Goal: Task Accomplishment & Management: Manage account settings

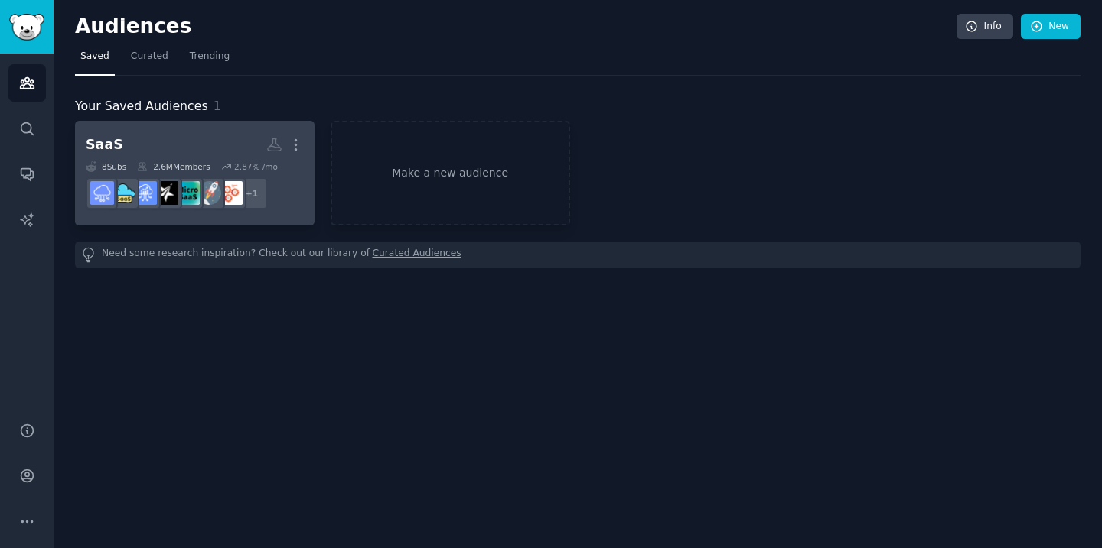
click at [197, 147] on h2 "SaaS More" at bounding box center [195, 145] width 218 height 27
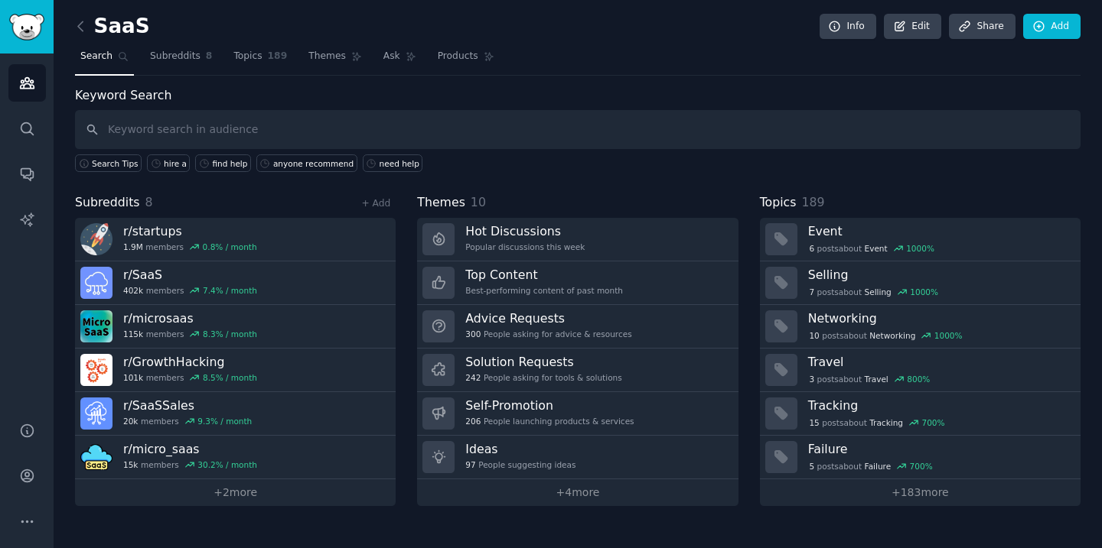
click at [283, 124] on input "text" at bounding box center [577, 129] width 1005 height 39
type input "marketing agency"
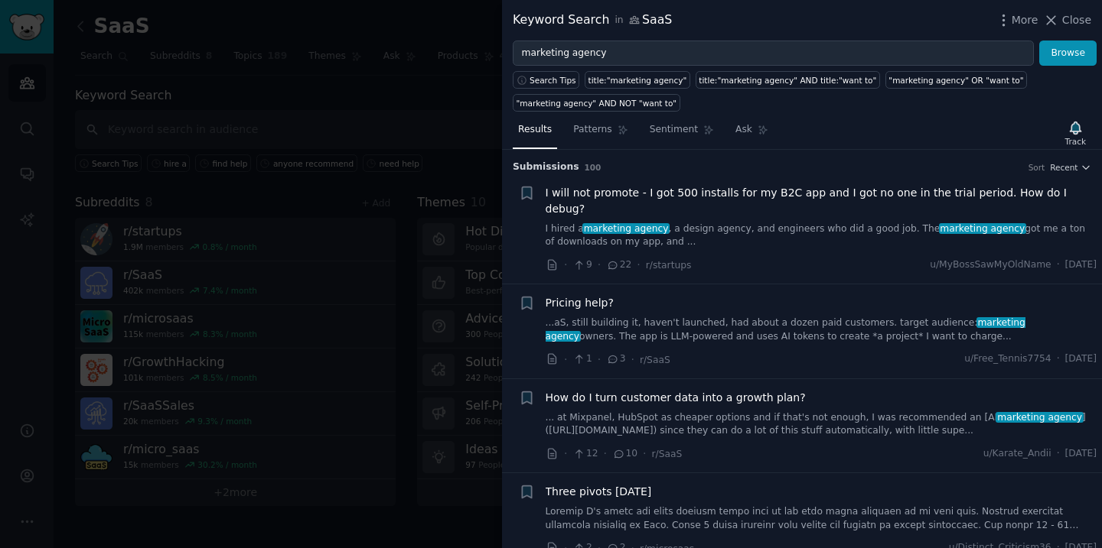
click at [728, 193] on span "I will not promote - I got 500 installs for my B2C app and I got no one in the …" at bounding box center [821, 201] width 552 height 32
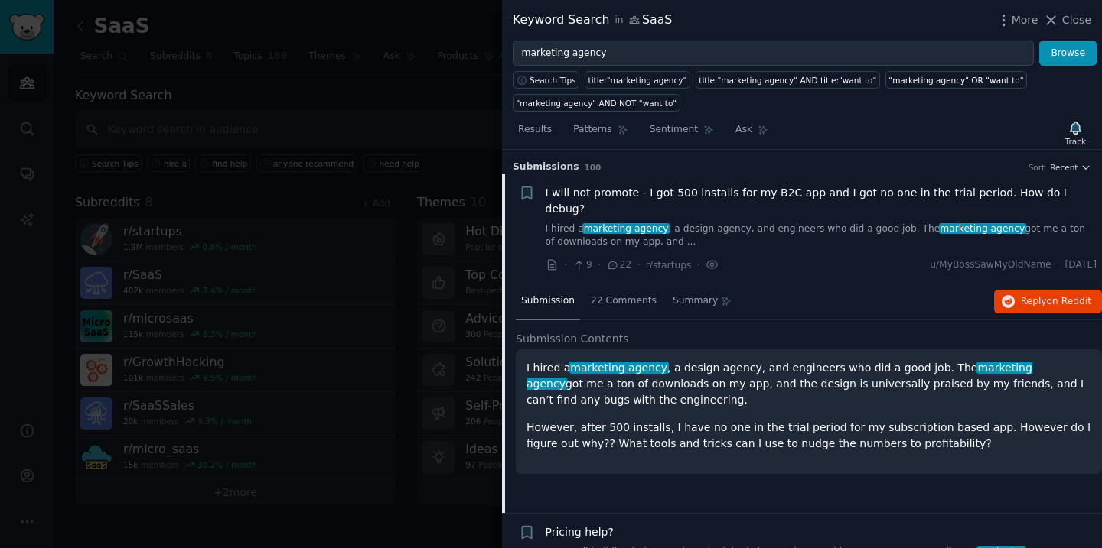
scroll to position [24, 0]
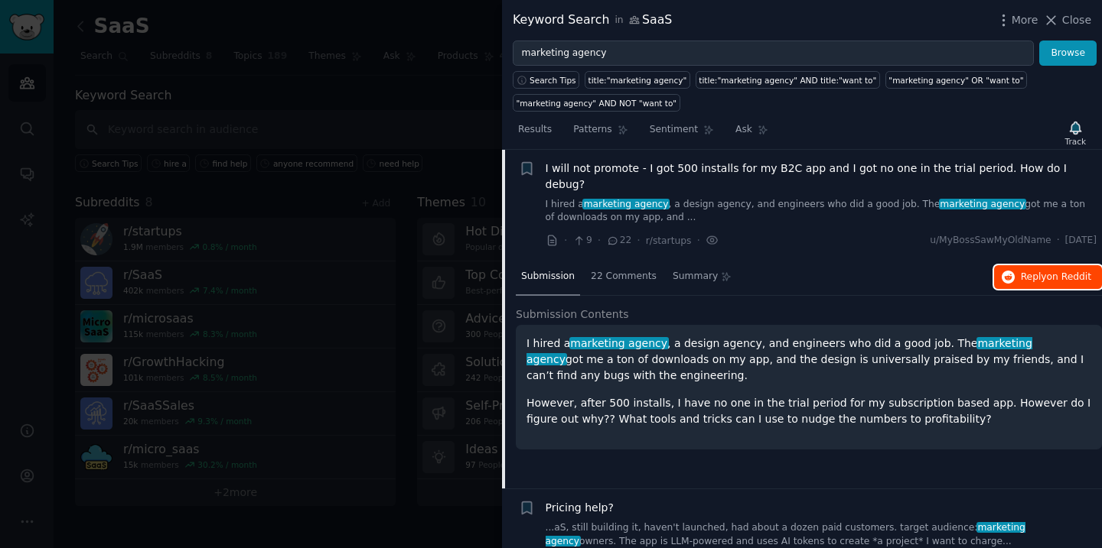
click at [1024, 271] on span "Reply on Reddit" at bounding box center [1055, 278] width 70 height 14
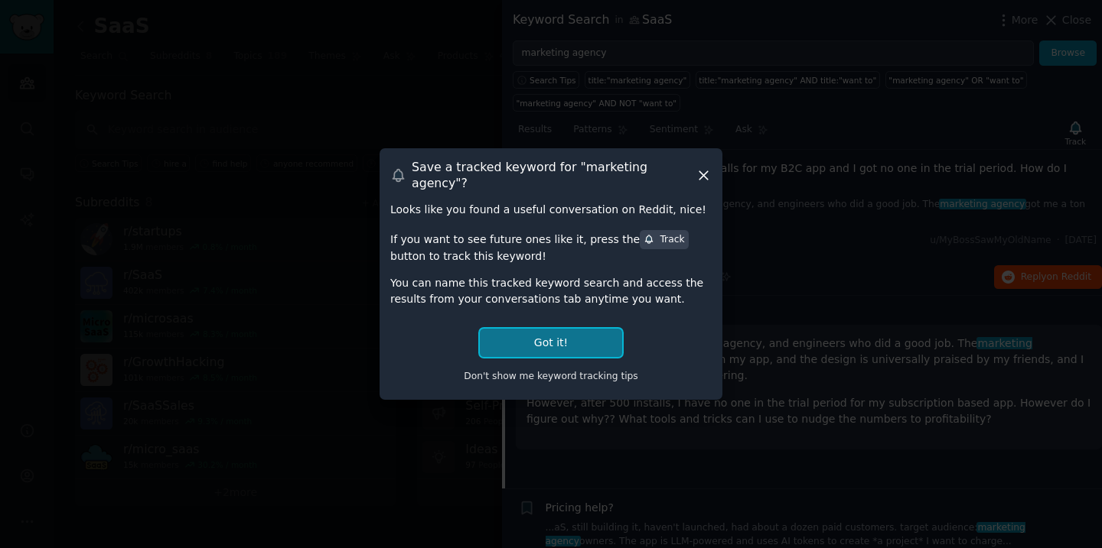
click at [568, 334] on button "Got it!" at bounding box center [551, 343] width 142 height 28
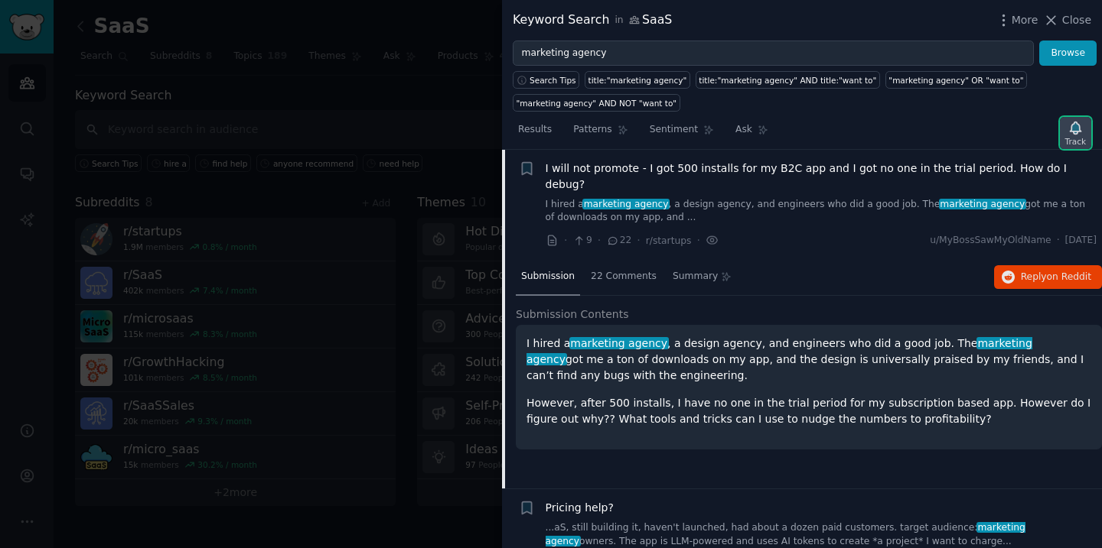
click at [1075, 137] on div "Track" at bounding box center [1075, 141] width 21 height 11
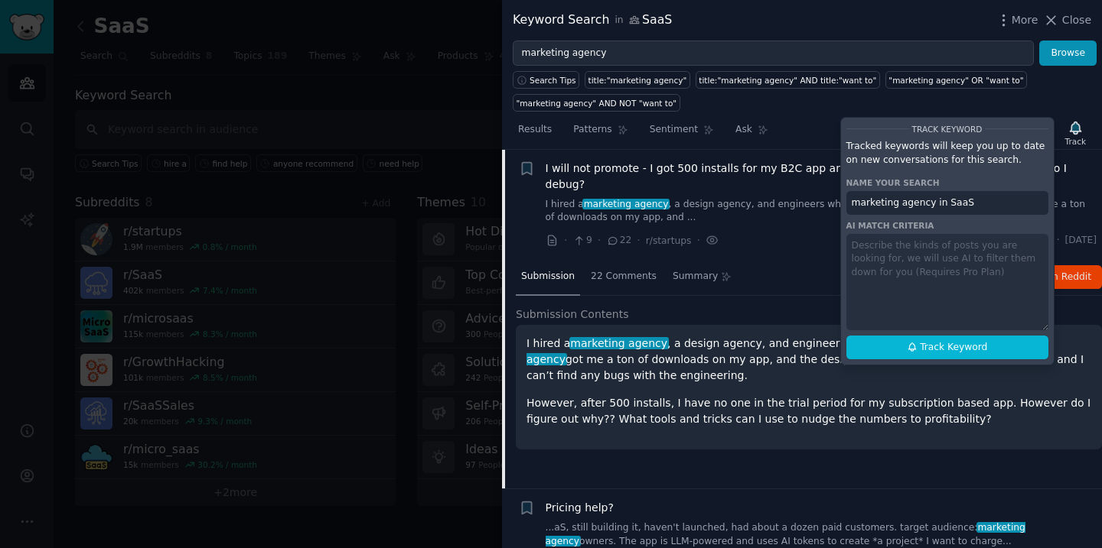
drag, startPoint x: 984, startPoint y: 206, endPoint x: 929, endPoint y: 205, distance: 55.1
click at [929, 205] on input "marketing agency in SaaS" at bounding box center [947, 203] width 202 height 24
click at [928, 353] on span "Track Keyword" at bounding box center [952, 348] width 67 height 14
type input "marketing agency"
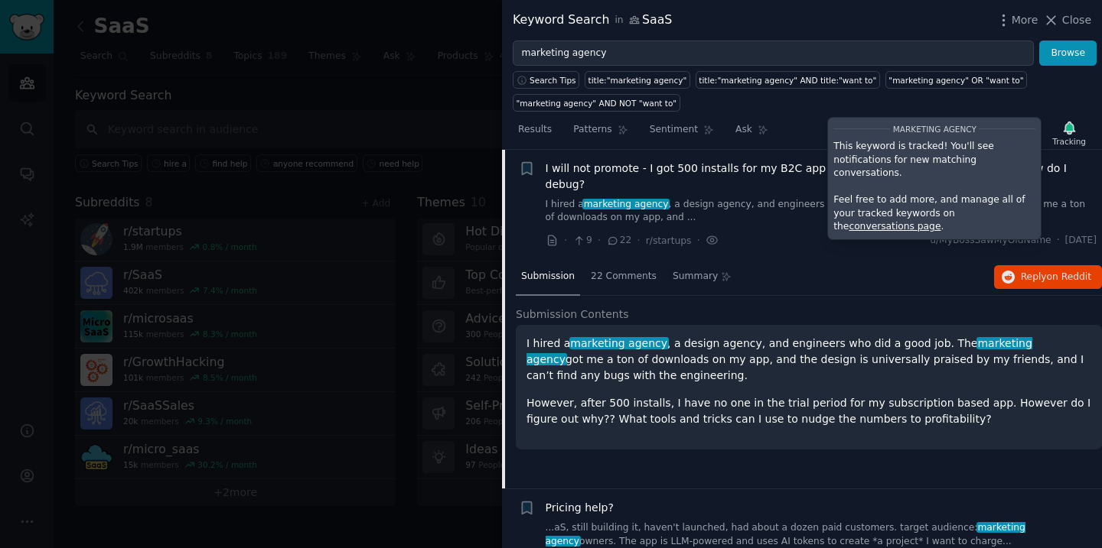
click at [809, 280] on div "Submission 22 Comments Summary Reply on Reddit Submission Contents I hired a ma…" at bounding box center [809, 373] width 586 height 229
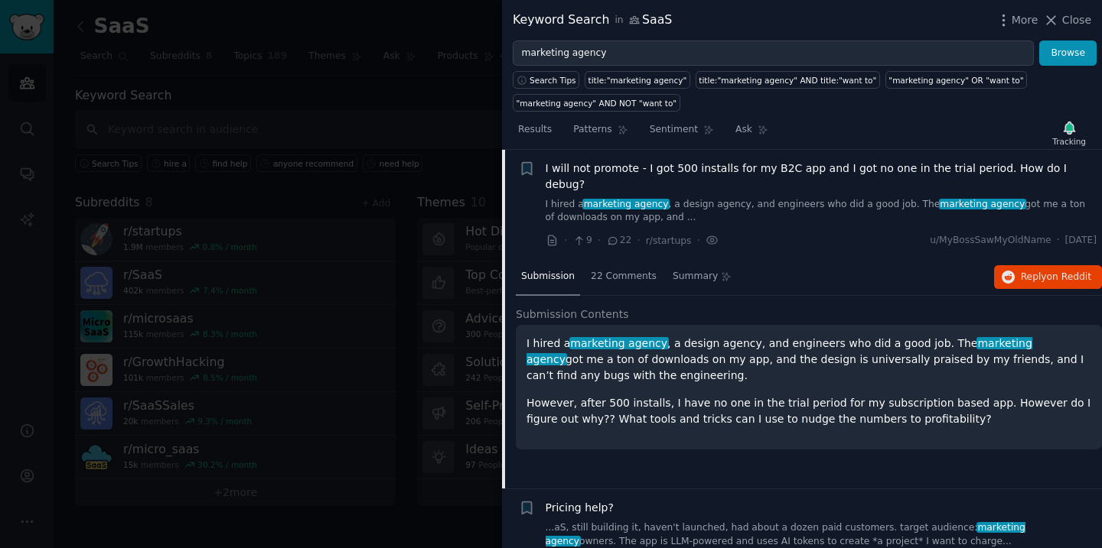
click at [799, 263] on div "Submission 22 Comments Summary Reply on Reddit" at bounding box center [809, 277] width 586 height 37
click at [737, 172] on span "I will not promote - I got 500 installs for my B2C app and I got no one in the …" at bounding box center [821, 177] width 552 height 32
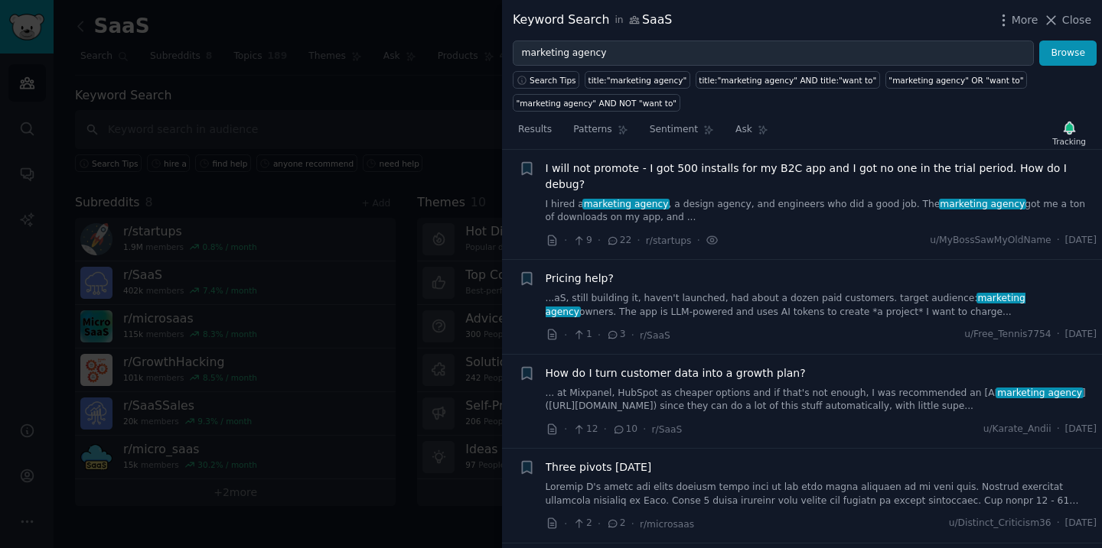
click at [586, 271] on span "Pricing help?" at bounding box center [579, 279] width 68 height 16
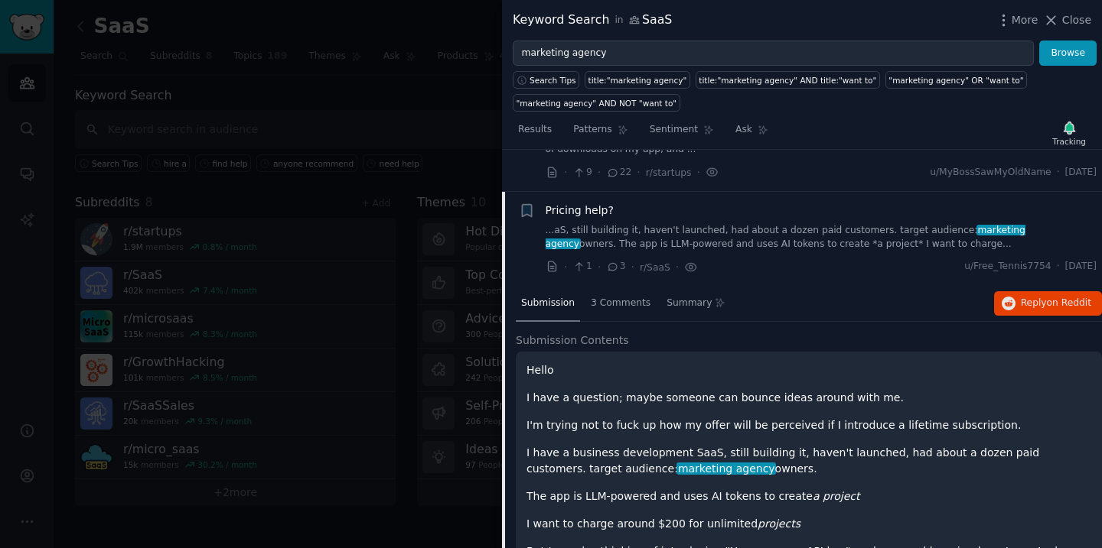
scroll to position [119, 0]
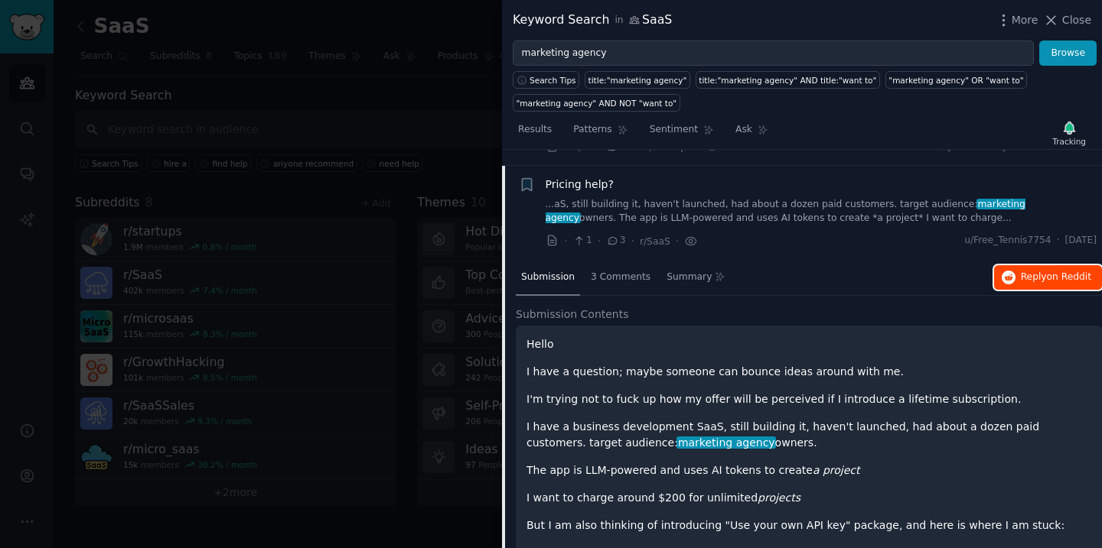
click at [1039, 271] on span "Reply on Reddit" at bounding box center [1055, 278] width 70 height 14
click at [602, 177] on span "Pricing help?" at bounding box center [579, 185] width 68 height 16
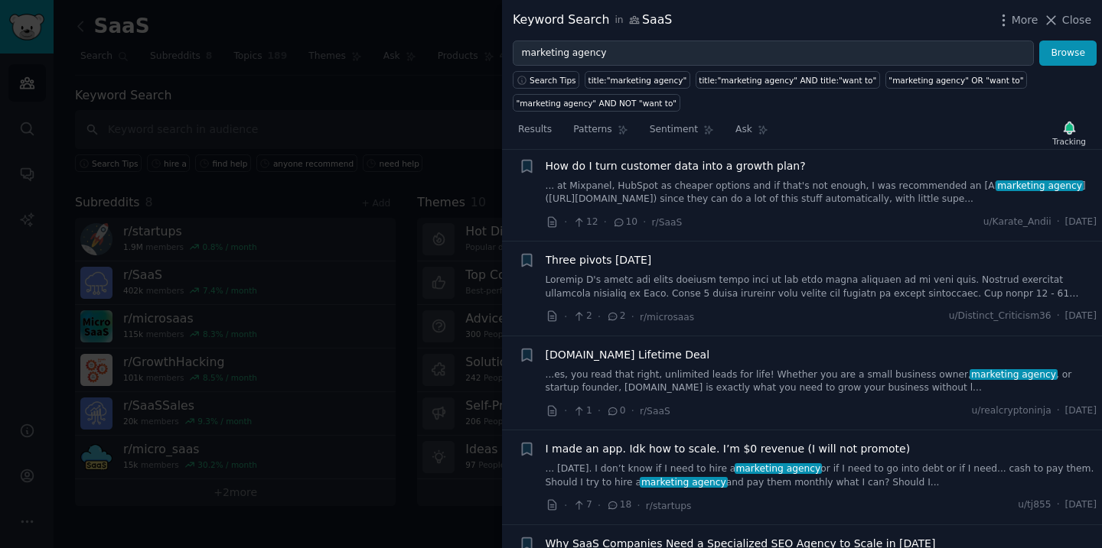
scroll to position [258, 0]
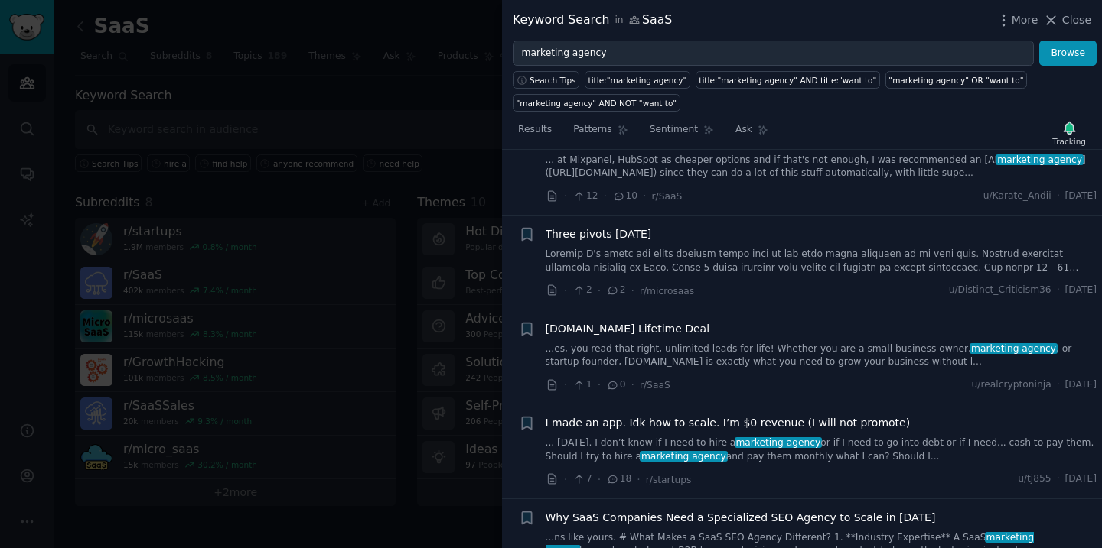
click at [629, 226] on span "Three pivots in three months" at bounding box center [598, 234] width 106 height 16
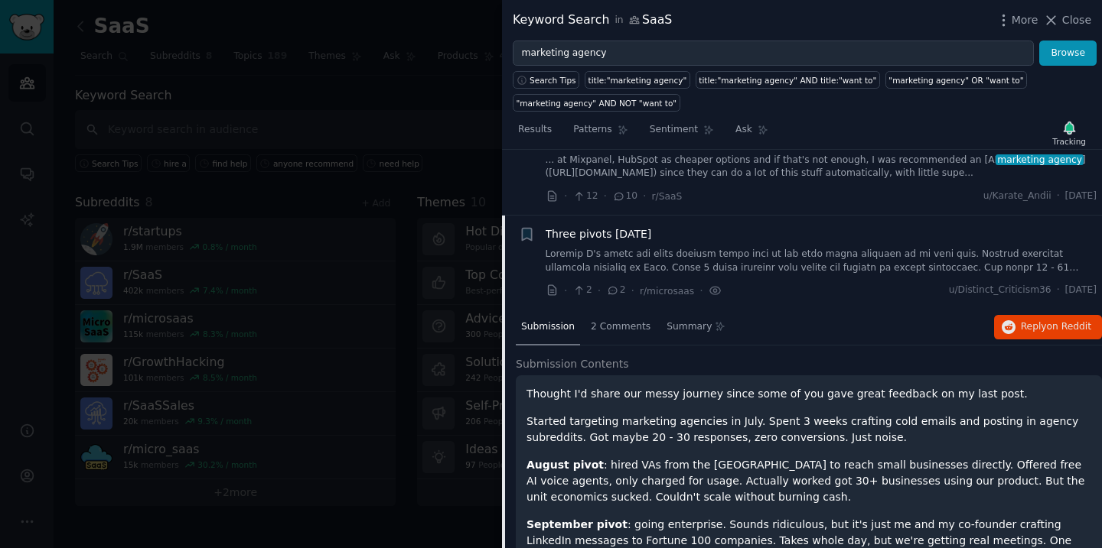
scroll to position [308, 0]
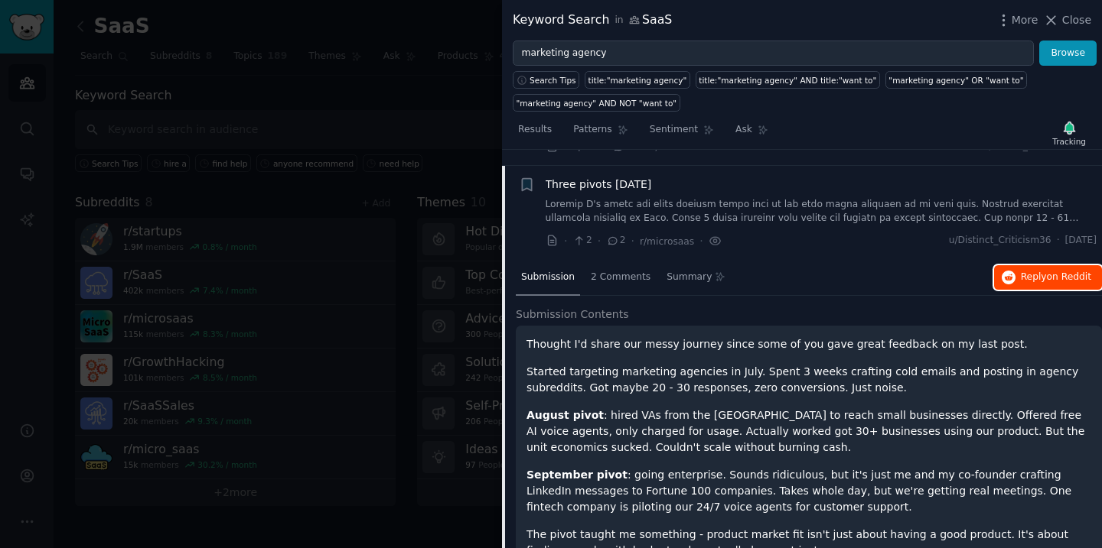
click at [1028, 271] on span "Reply on Reddit" at bounding box center [1055, 278] width 70 height 14
click at [652, 177] on span "Three pivots in three months" at bounding box center [598, 185] width 106 height 16
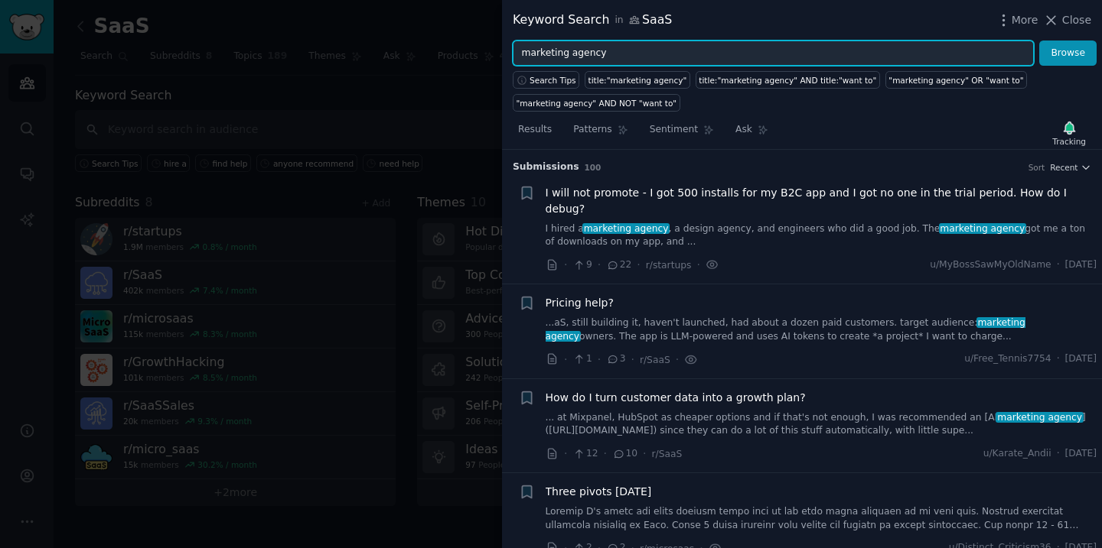
click at [625, 50] on input "marketing agency" at bounding box center [773, 54] width 521 height 26
type input "marketing specialist"
click at [1039, 41] on button "Browse" at bounding box center [1067, 54] width 57 height 26
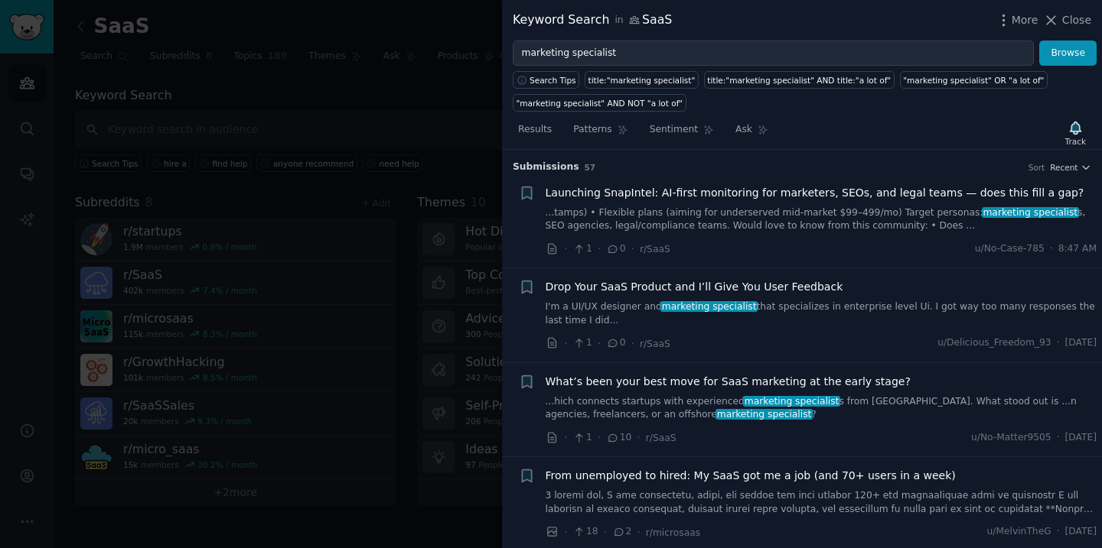
click at [437, 119] on div at bounding box center [551, 274] width 1102 height 548
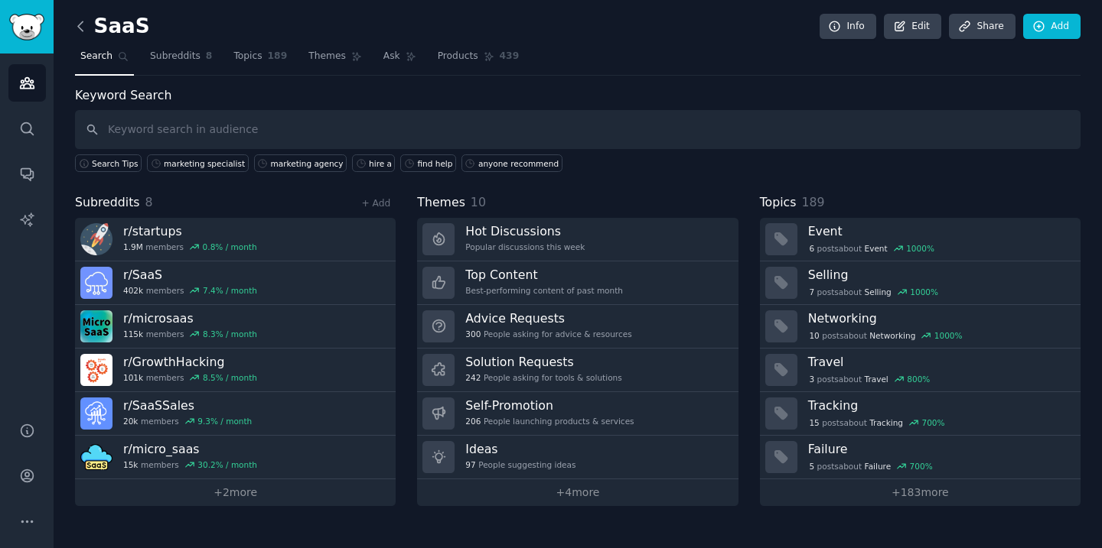
click at [84, 27] on icon at bounding box center [81, 26] width 16 height 16
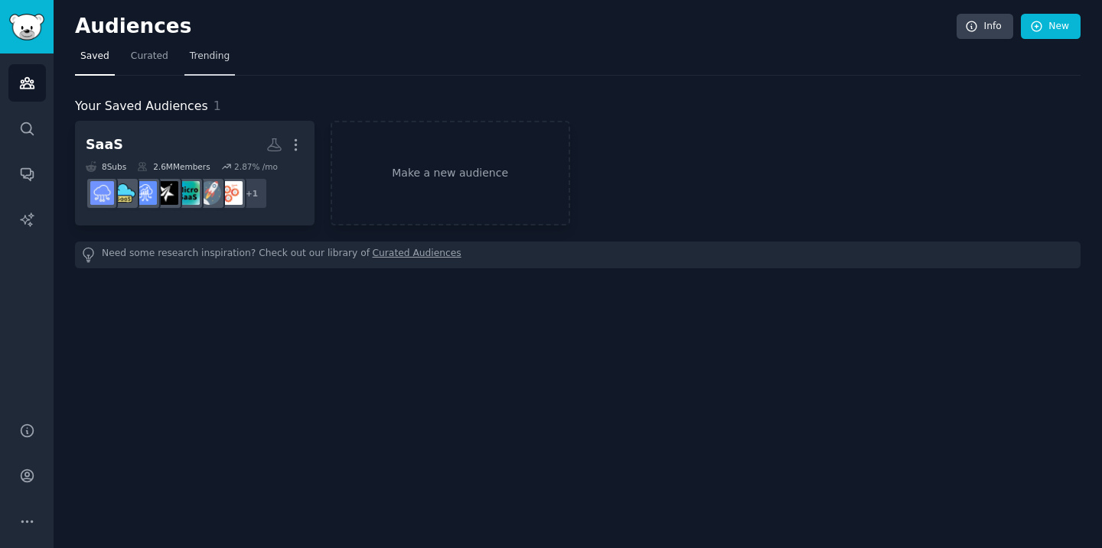
click at [213, 55] on span "Trending" at bounding box center [210, 57] width 40 height 14
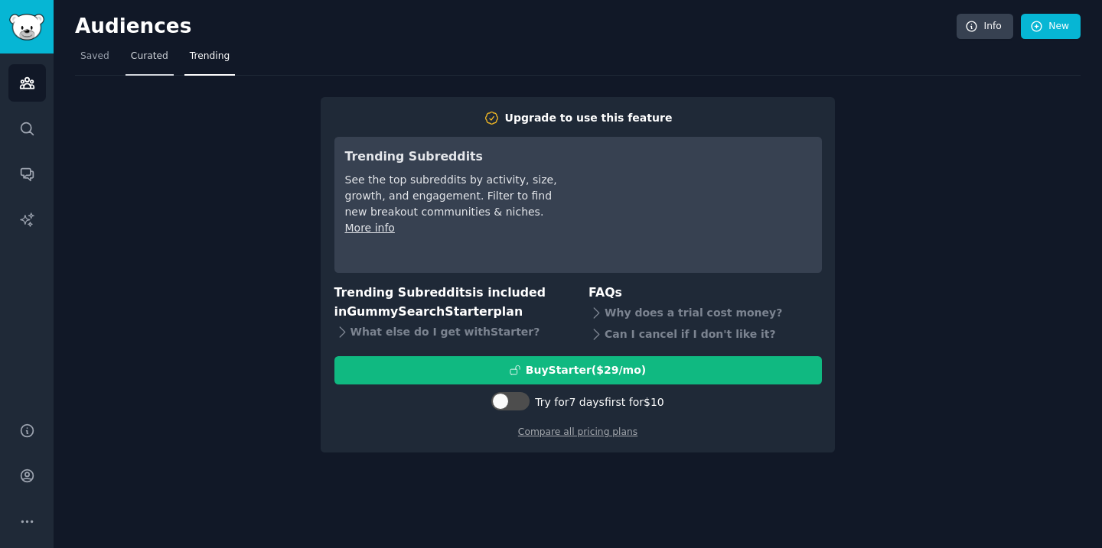
click at [161, 57] on span "Curated" at bounding box center [149, 57] width 37 height 14
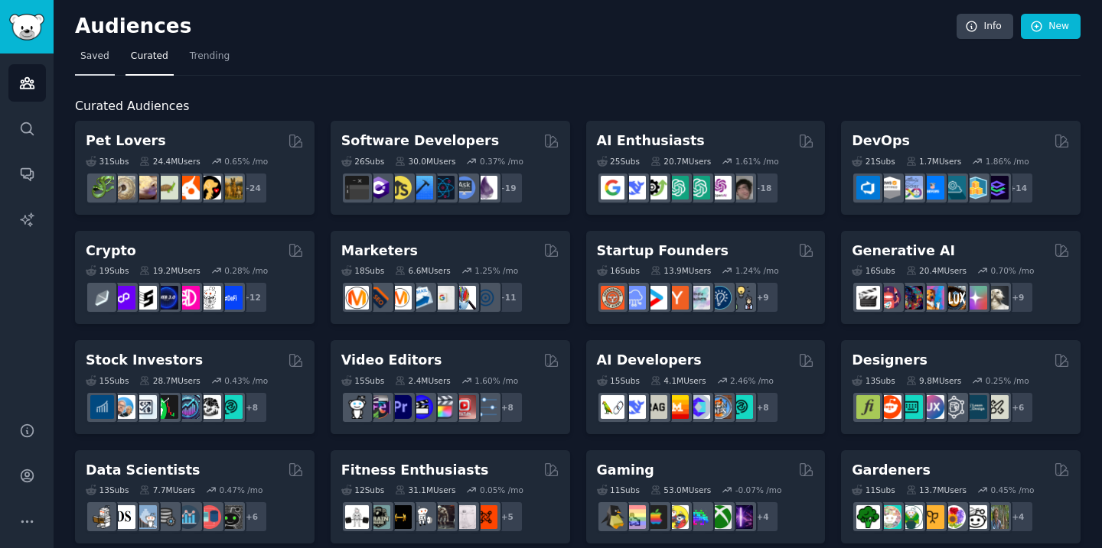
click at [102, 57] on span "Saved" at bounding box center [94, 57] width 29 height 14
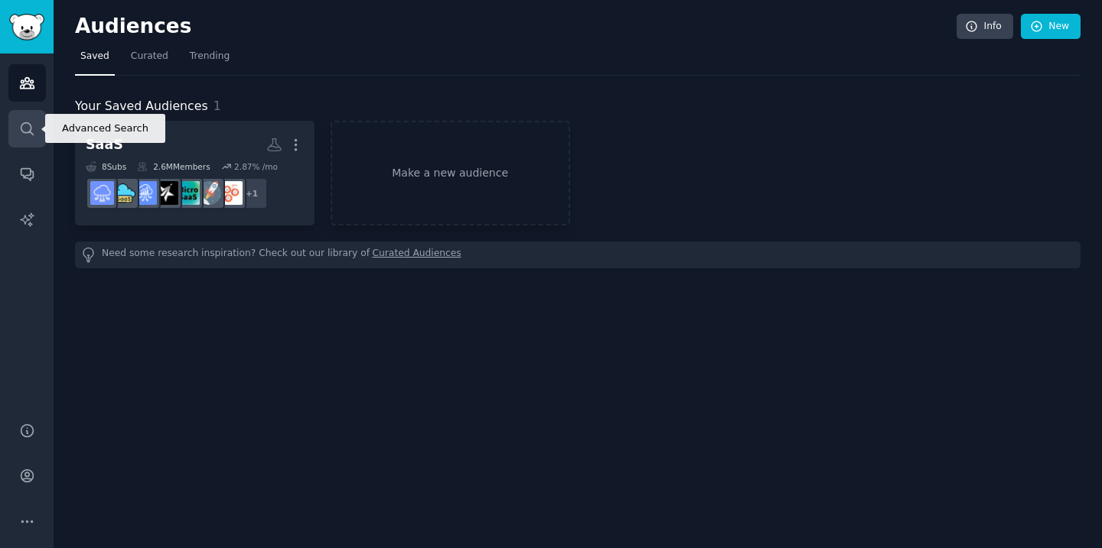
click at [28, 132] on icon "Sidebar" at bounding box center [27, 128] width 12 height 12
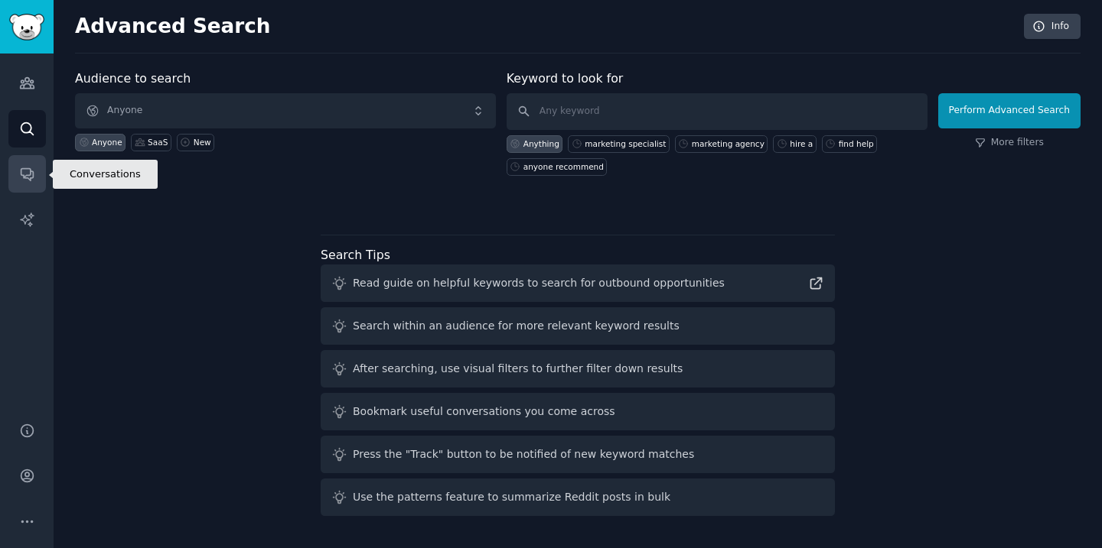
click at [22, 184] on link "Conversations" at bounding box center [26, 173] width 37 height 37
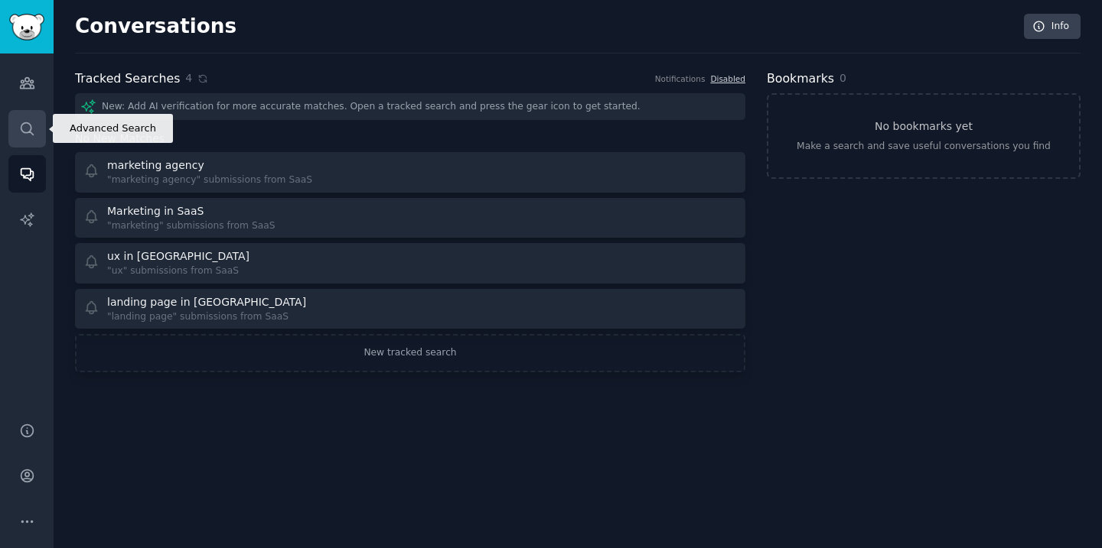
click at [28, 138] on link "Search" at bounding box center [26, 128] width 37 height 37
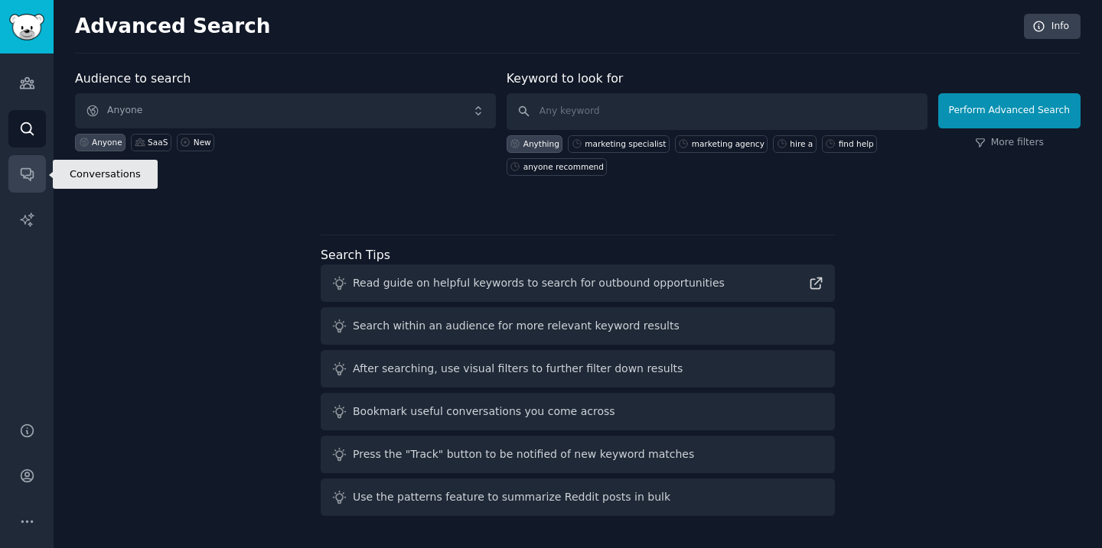
click at [23, 181] on icon "Sidebar" at bounding box center [27, 174] width 16 height 16
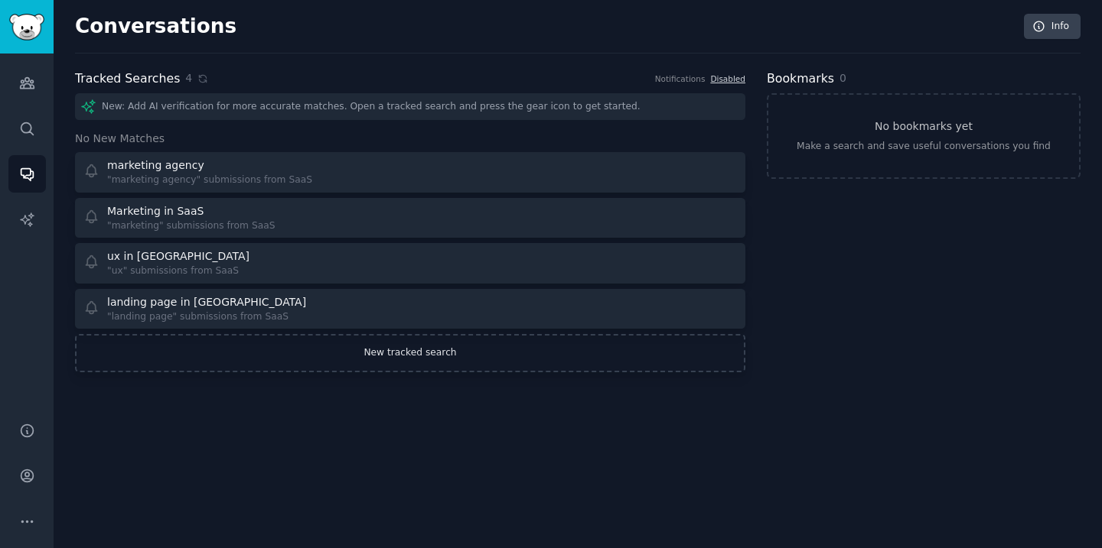
click at [382, 356] on link "New tracked search" at bounding box center [410, 353] width 670 height 38
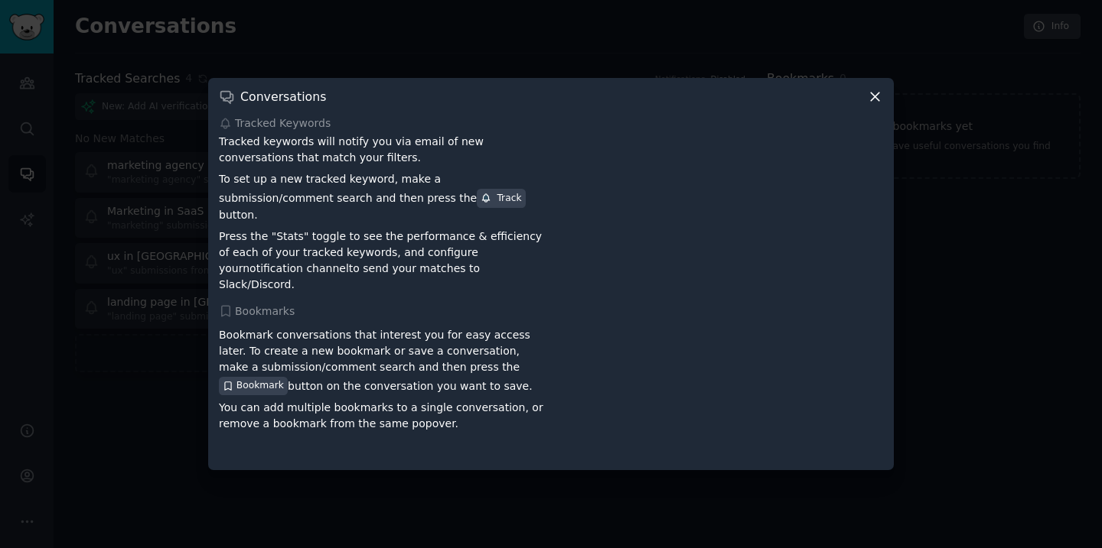
click at [875, 105] on icon at bounding box center [875, 97] width 16 height 16
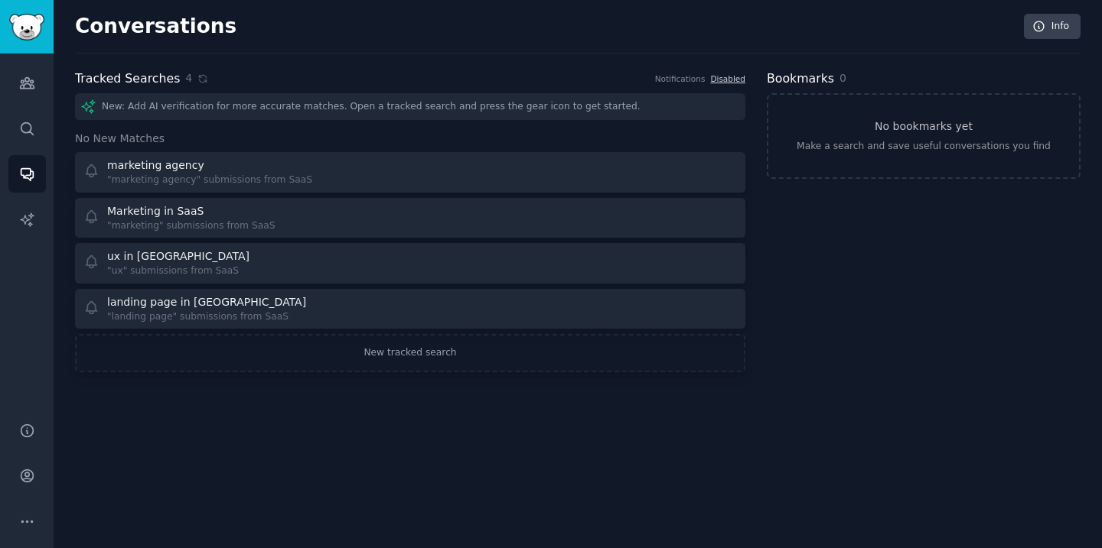
click at [268, 108] on div "New: Add AI verification for more accurate matches. Open a tracked search and p…" at bounding box center [410, 106] width 670 height 27
click at [21, 477] on icon "Sidebar" at bounding box center [27, 476] width 12 height 12
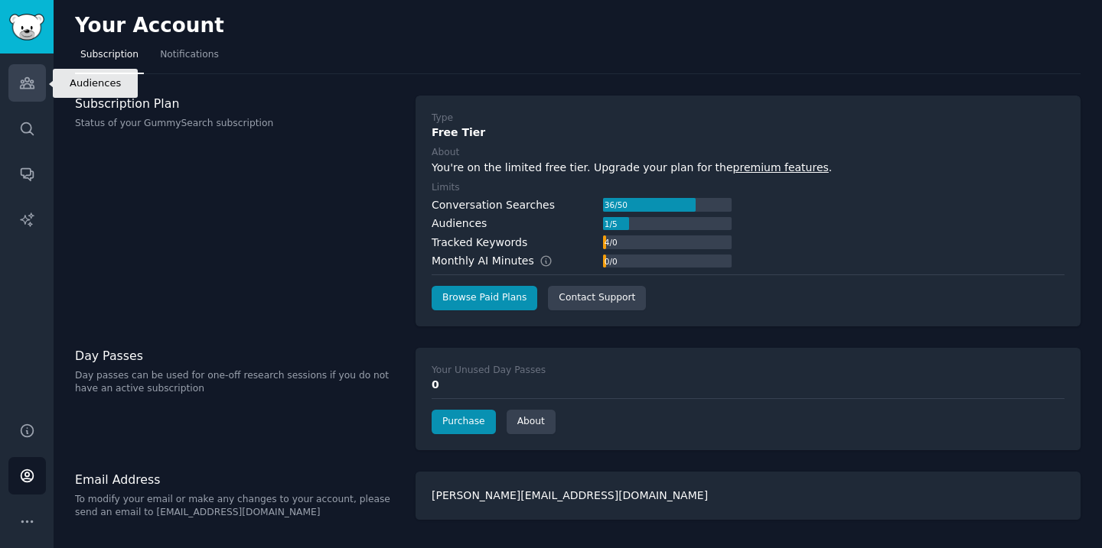
click at [23, 96] on link "Audiences" at bounding box center [26, 82] width 37 height 37
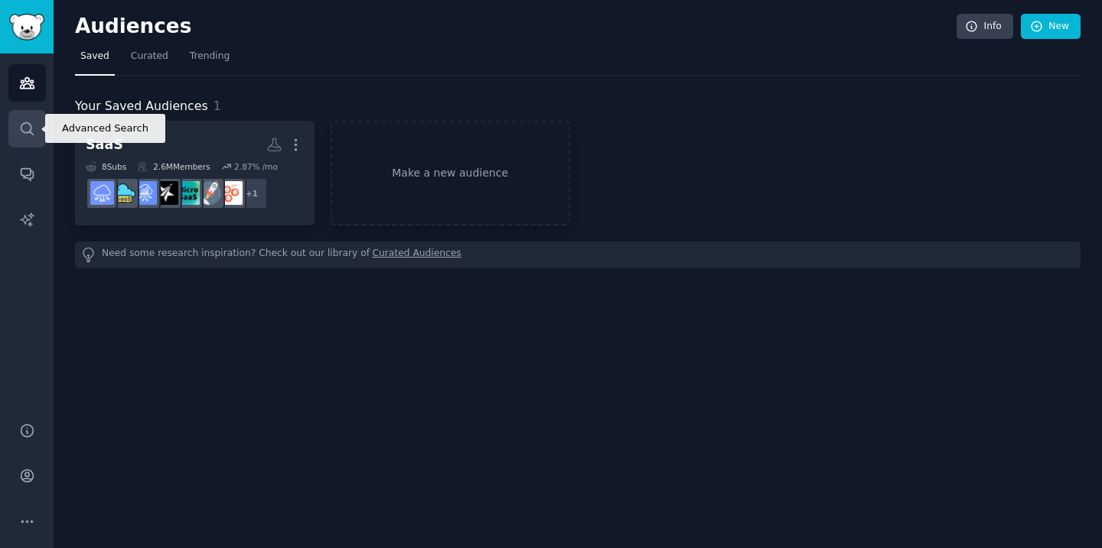
click at [31, 136] on icon "Sidebar" at bounding box center [27, 129] width 16 height 16
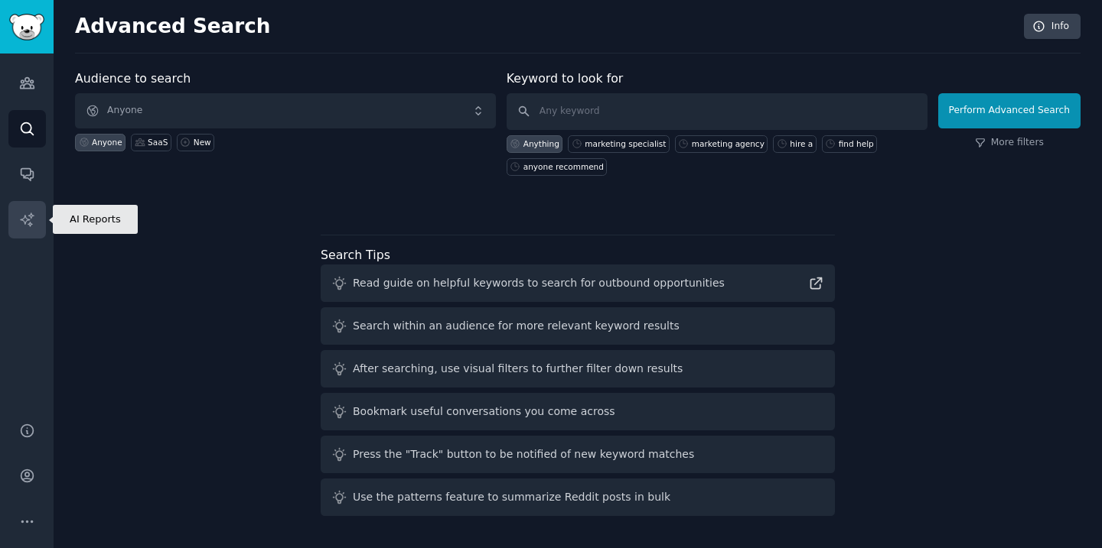
click at [26, 220] on icon "Sidebar" at bounding box center [27, 220] width 16 height 16
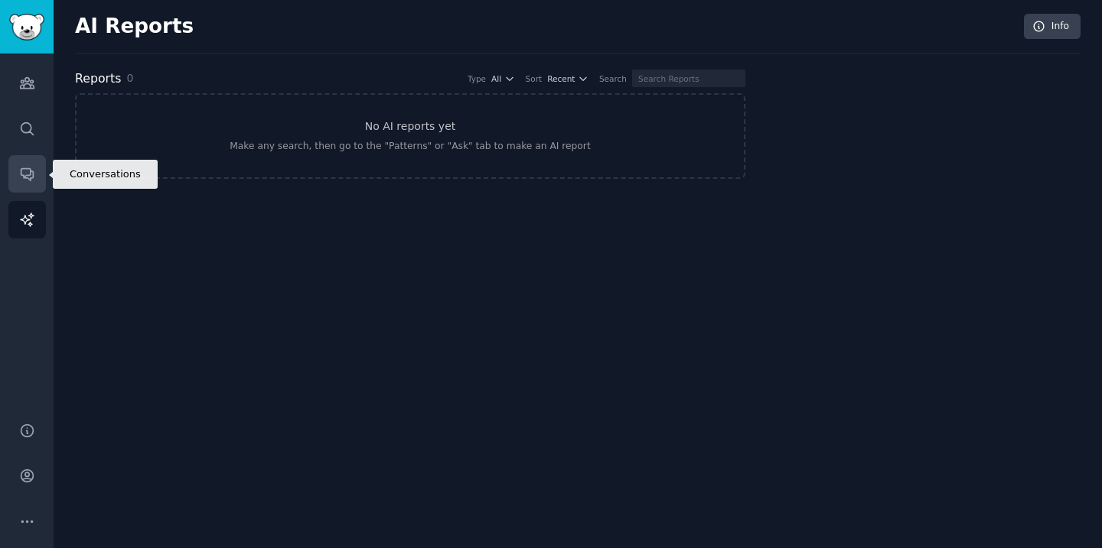
click at [27, 171] on icon "Sidebar" at bounding box center [27, 174] width 16 height 16
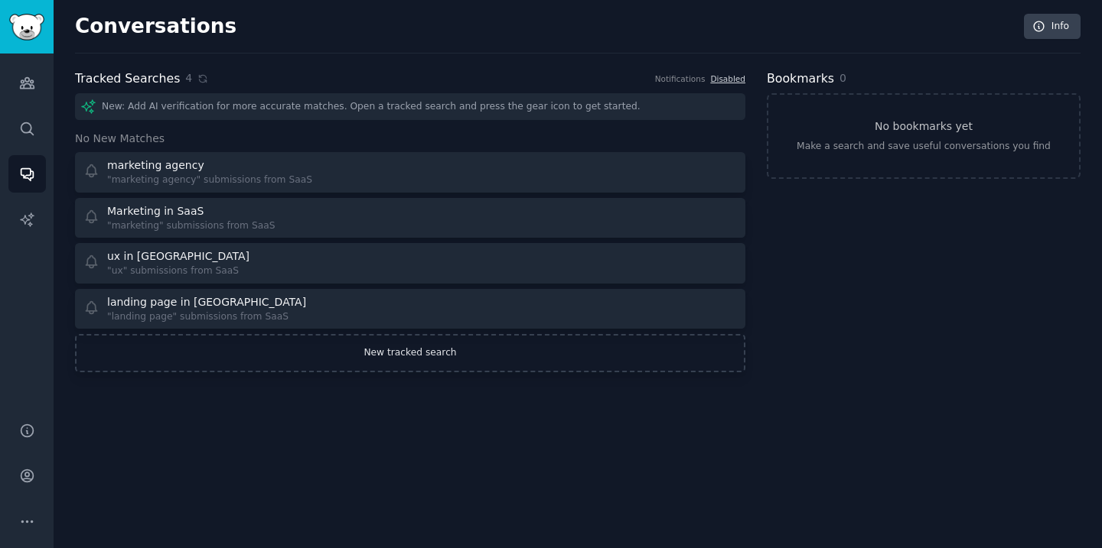
click at [410, 357] on link "New tracked search" at bounding box center [410, 353] width 670 height 38
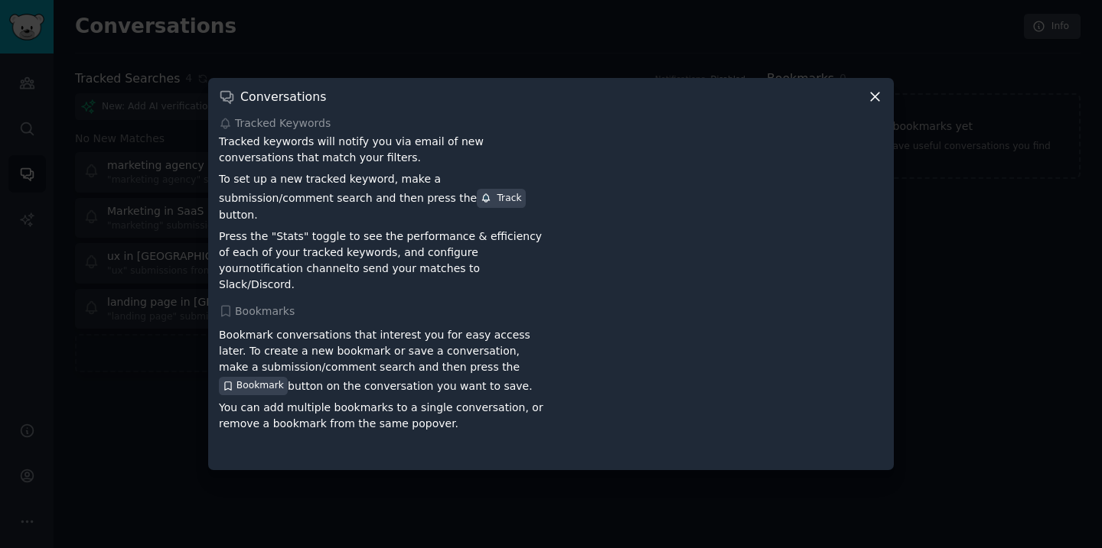
click at [878, 105] on icon at bounding box center [875, 97] width 16 height 16
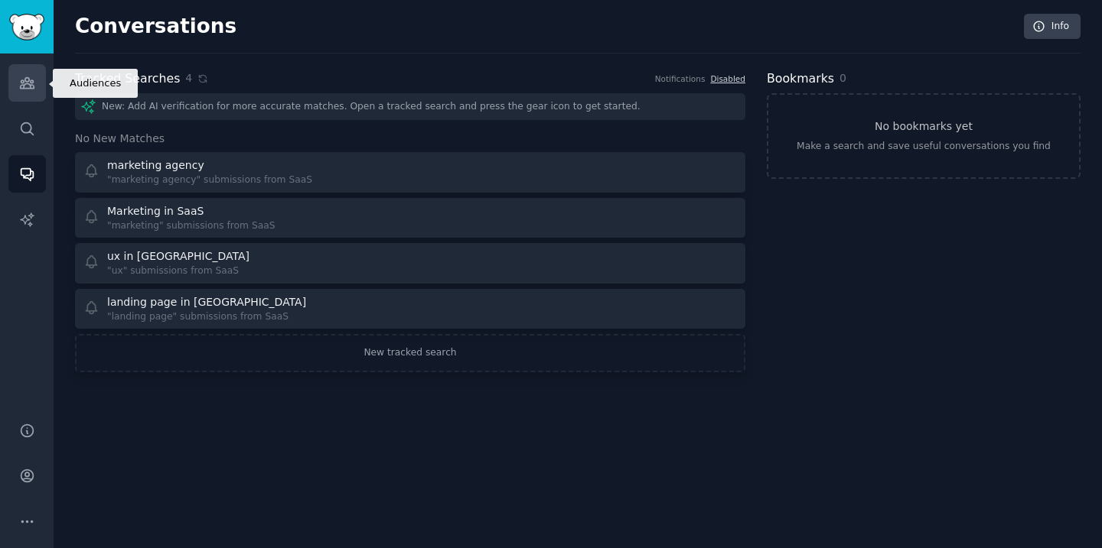
click at [28, 86] on icon "Sidebar" at bounding box center [27, 83] width 16 height 16
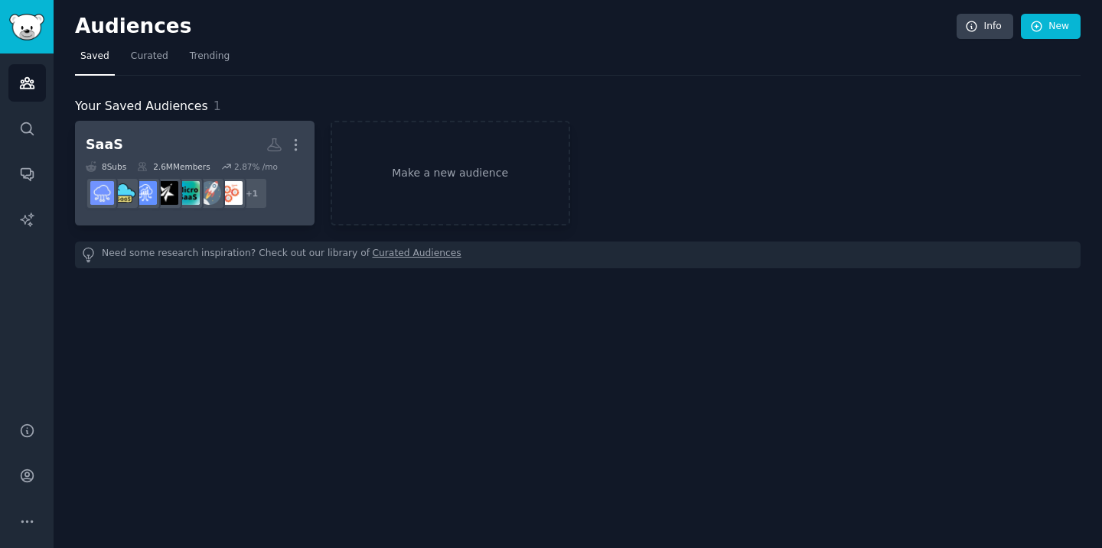
click at [146, 126] on link "SaaS More 8 Sub s 2.6M Members 2.87 % /mo + 1" at bounding box center [194, 173] width 239 height 105
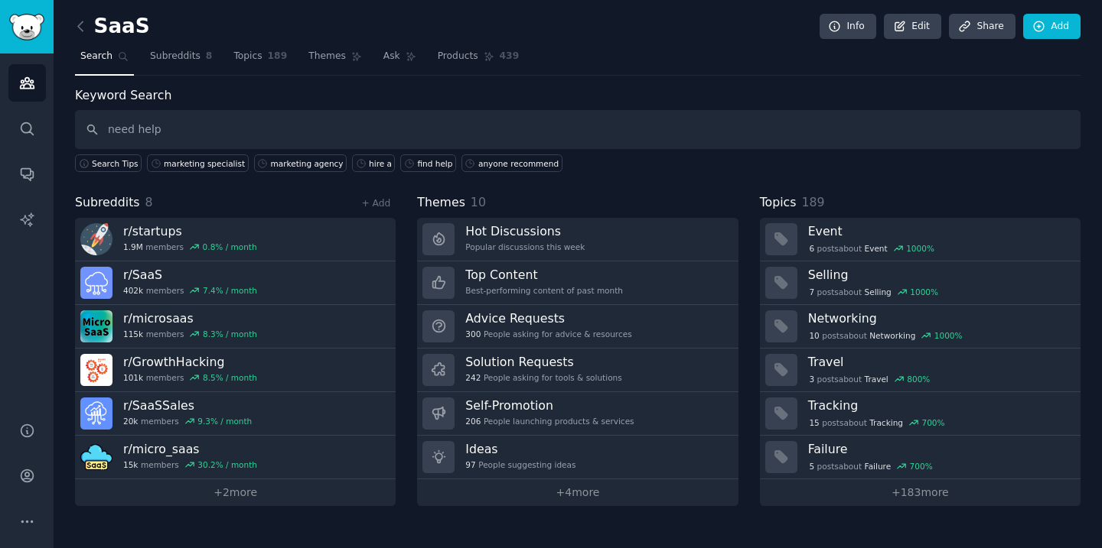
type input "need help"
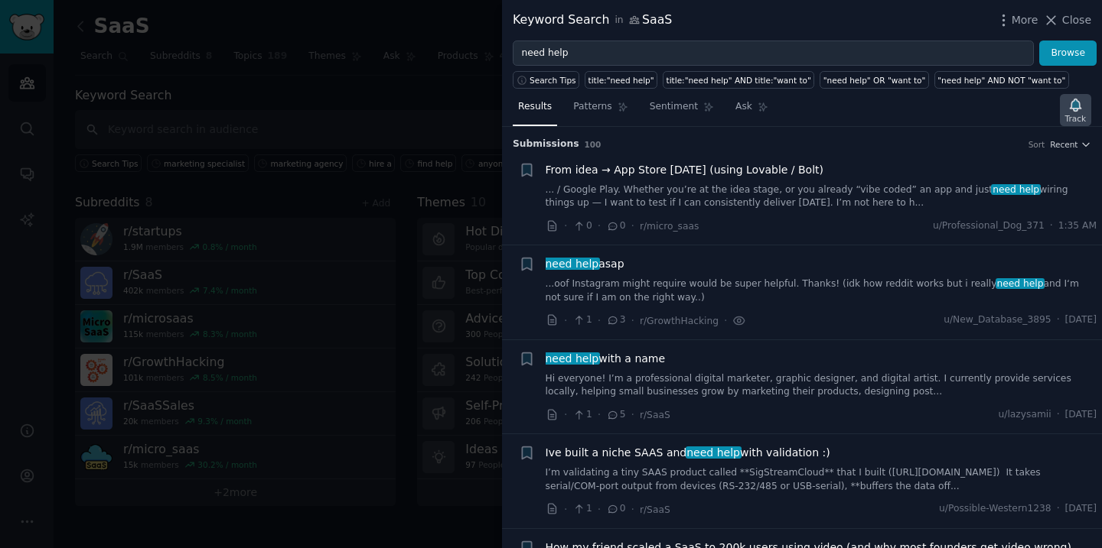
click at [1074, 119] on div "Track" at bounding box center [1075, 118] width 21 height 11
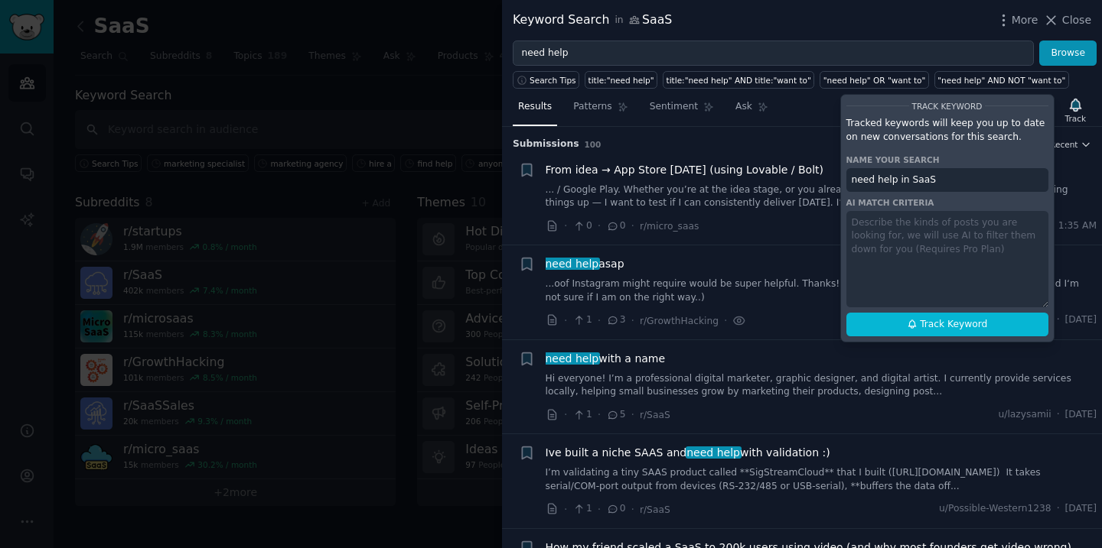
click at [942, 186] on input "need help in SaaS" at bounding box center [947, 180] width 202 height 24
click at [938, 329] on span "Track Keyword" at bounding box center [952, 325] width 67 height 14
type input "need help in SaaS"
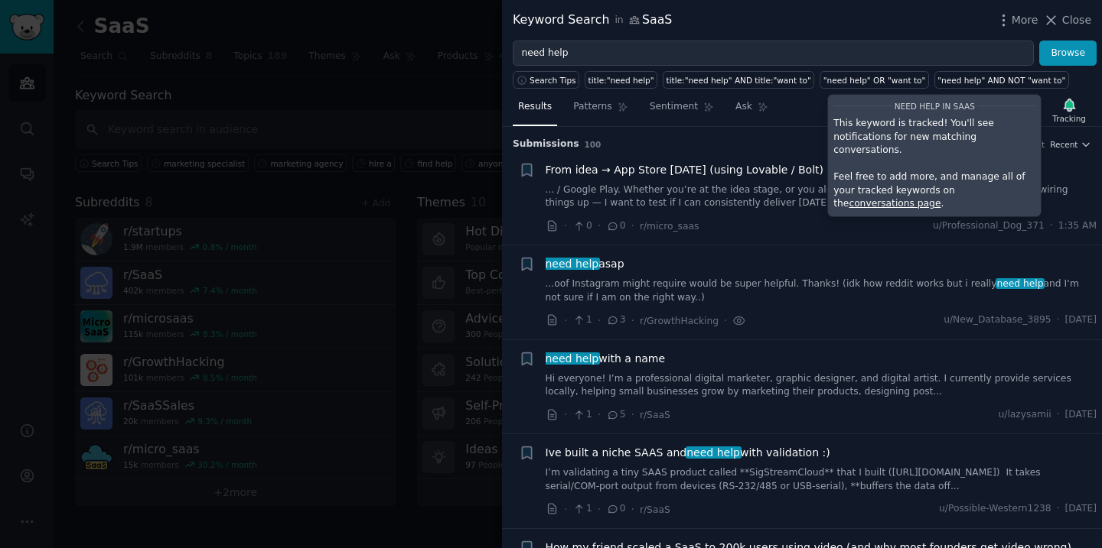
click at [397, 116] on div at bounding box center [551, 274] width 1102 height 548
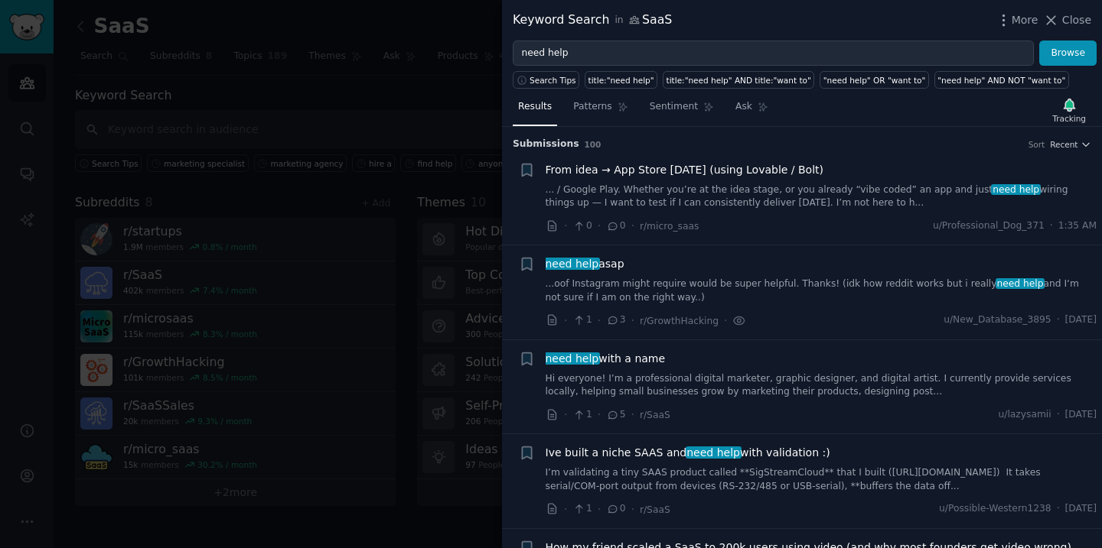
click at [414, 109] on div at bounding box center [551, 274] width 1102 height 548
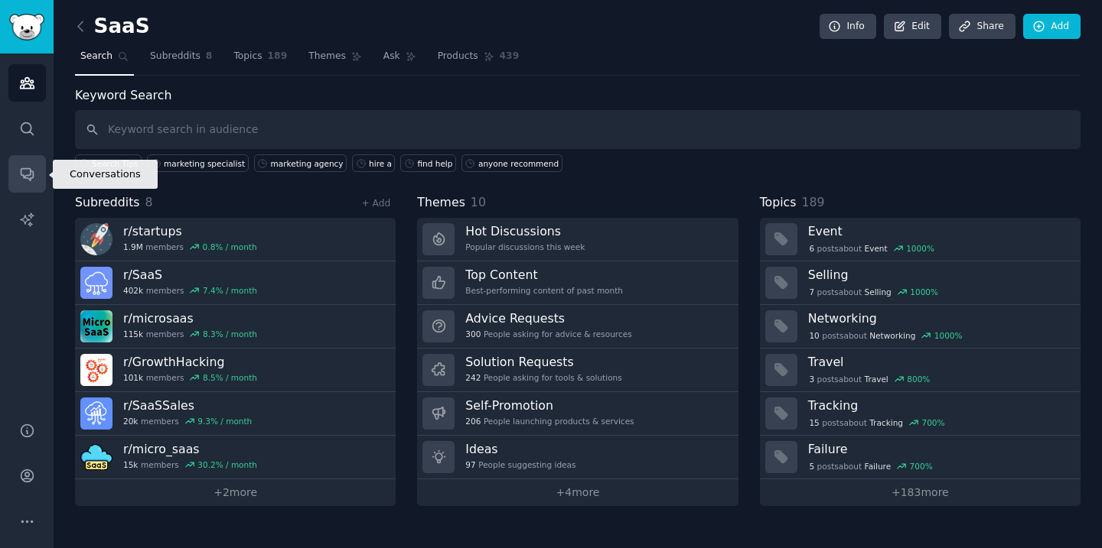
click at [24, 180] on icon "Sidebar" at bounding box center [27, 174] width 16 height 16
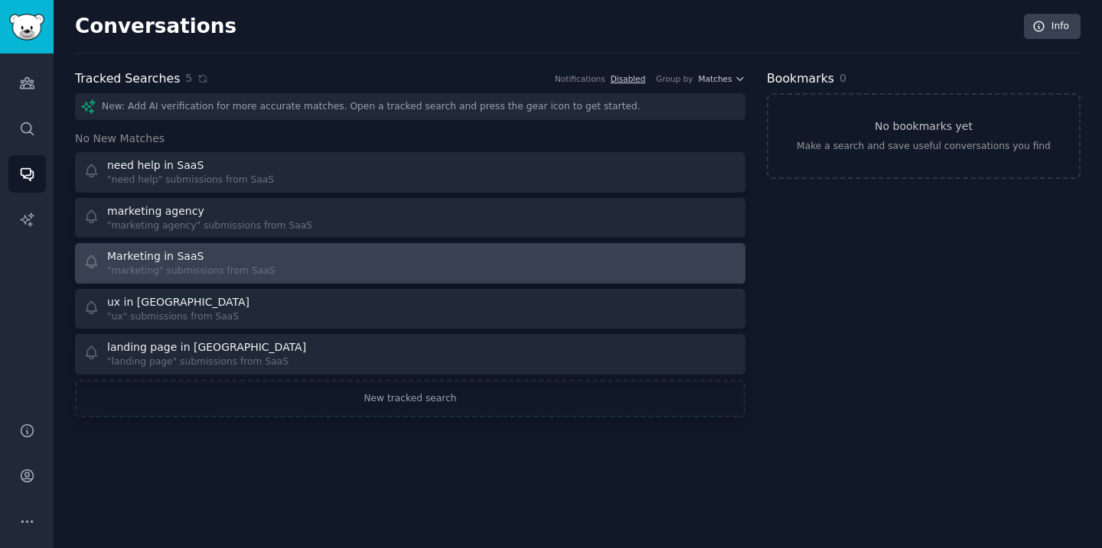
click at [89, 262] on icon at bounding box center [91, 262] width 16 height 16
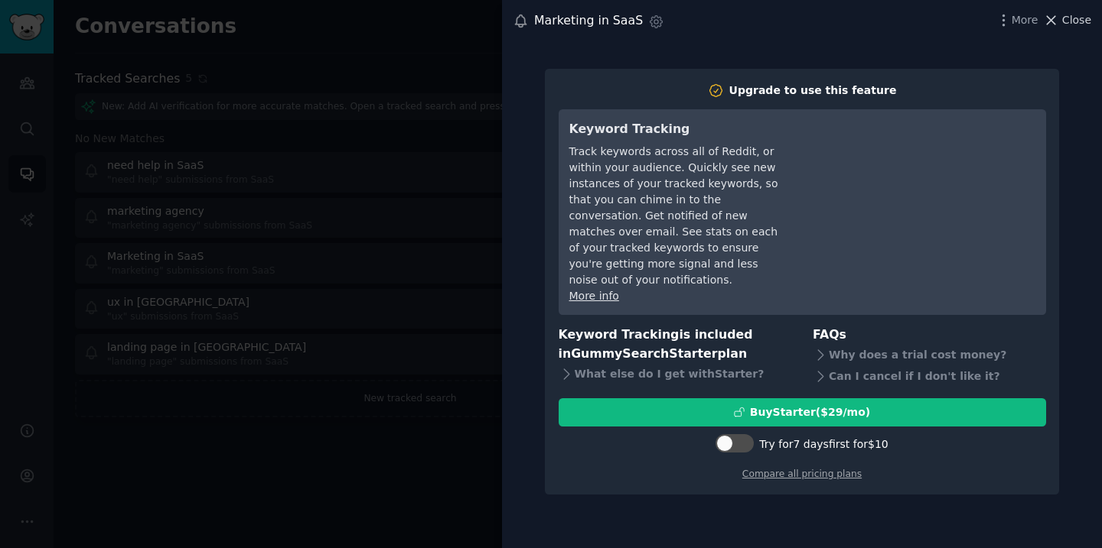
click at [1071, 25] on span "Close" at bounding box center [1076, 20] width 29 height 16
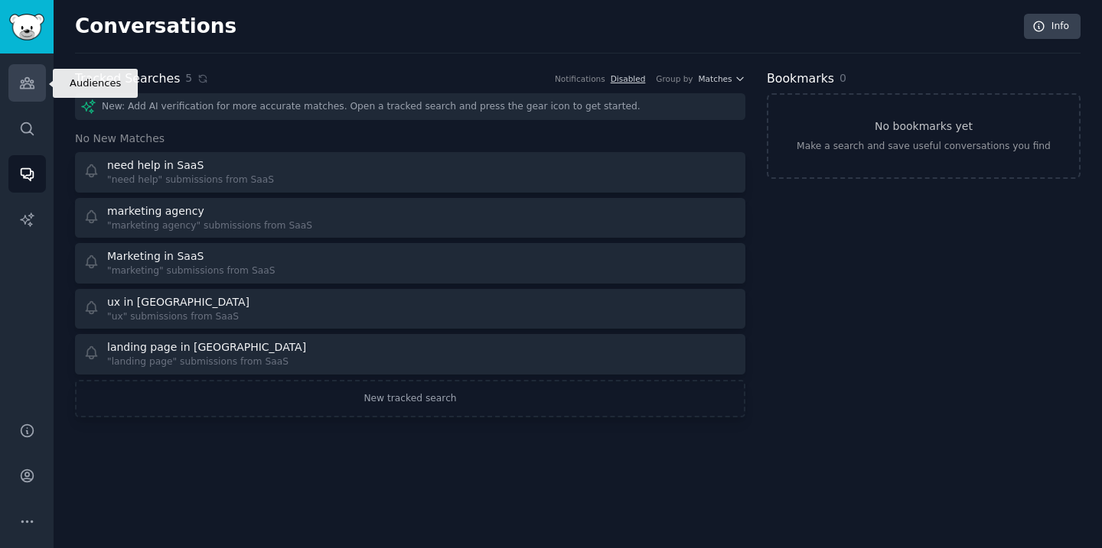
click at [25, 82] on icon "Sidebar" at bounding box center [27, 83] width 14 height 11
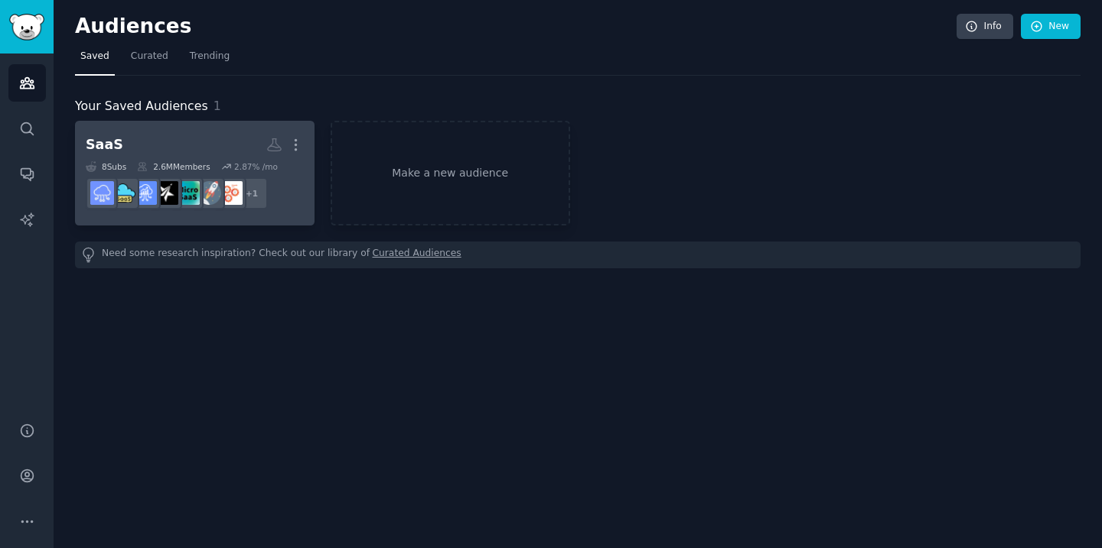
click at [152, 143] on h2 "SaaS More" at bounding box center [195, 145] width 218 height 27
